Goal: Find specific page/section: Find specific page/section

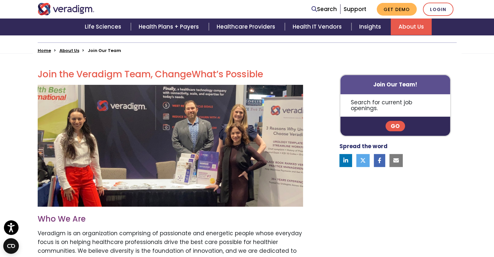
scroll to position [156, 0]
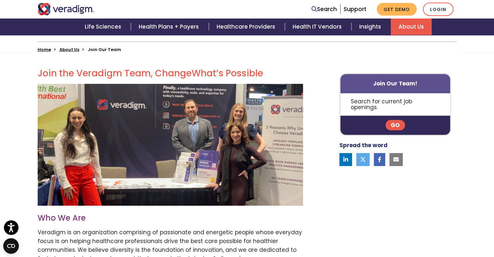
click at [396, 121] on link "Go" at bounding box center [394, 125] width 19 height 10
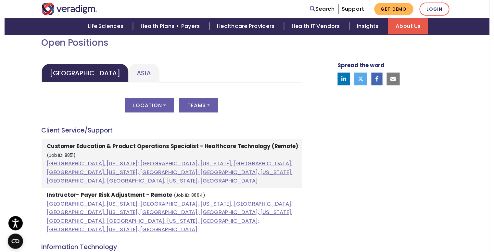
scroll to position [295, 0]
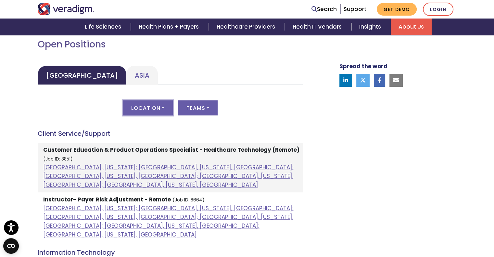
click at [160, 106] on button "Location" at bounding box center [148, 107] width 50 height 15
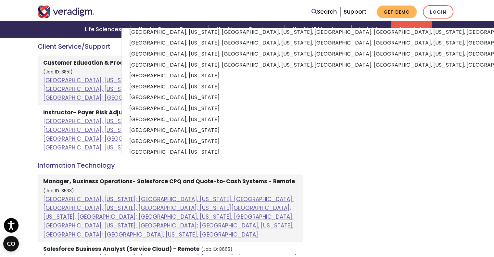
scroll to position [0, 0]
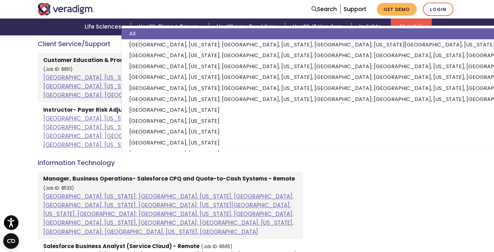
click at [11, 120] on div "Welcome to Veradigm Transform healthcare and enable smarter care for millions o…" at bounding box center [247, 245] width 494 height 844
